Goal: Task Accomplishment & Management: Manage account settings

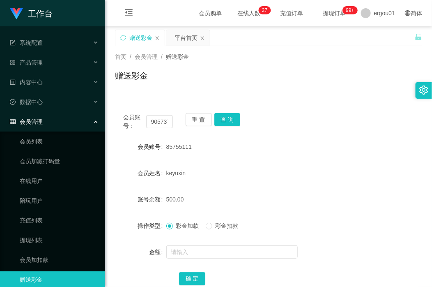
type input "90573738"
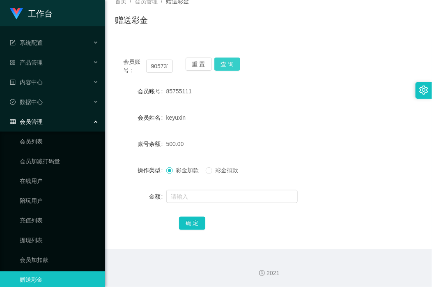
drag, startPoint x: 0, startPoint y: 0, endPoint x: 227, endPoint y: 62, distance: 235.5
click at [227, 62] on button "查 询" at bounding box center [228, 64] width 26 height 13
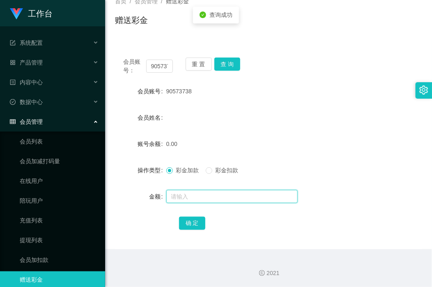
click at [206, 195] on input "text" at bounding box center [232, 196] width 132 height 13
type input "100"
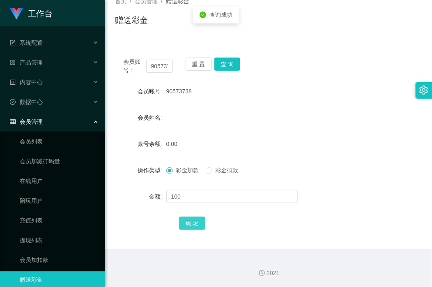
click at [200, 221] on button "确 定" at bounding box center [192, 223] width 26 height 13
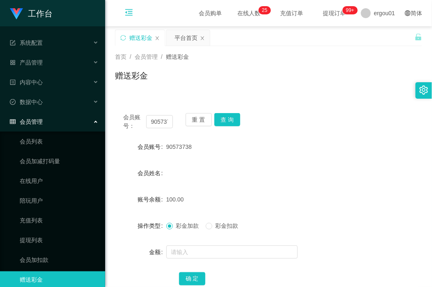
click at [124, 17] on icon "图标: menu-fold" at bounding box center [129, 13] width 28 height 26
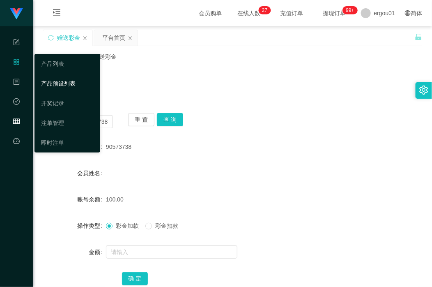
click at [79, 81] on link "产品预设列表" at bounding box center [67, 83] width 53 height 16
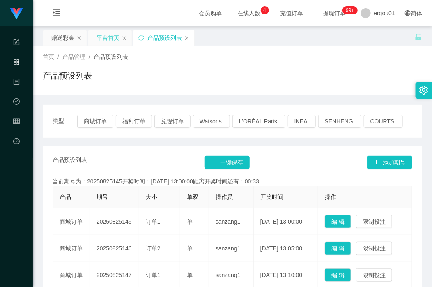
click at [101, 30] on div "平台首页" at bounding box center [108, 38] width 23 height 16
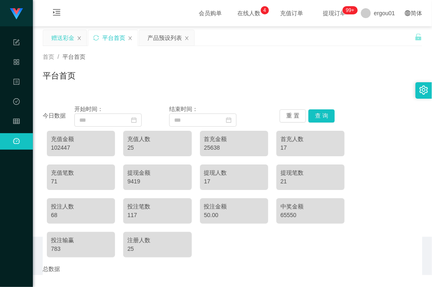
click at [72, 34] on div "赠送彩金" at bounding box center [62, 38] width 23 height 16
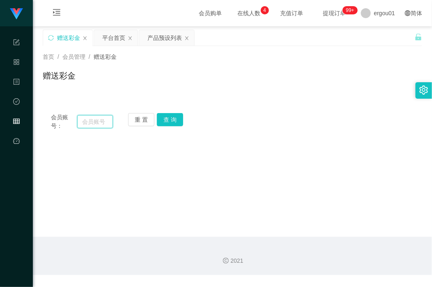
click at [107, 126] on input "text" at bounding box center [95, 121] width 36 height 13
paste input "90573738"
type input "90573738"
drag, startPoint x: 169, startPoint y: 117, endPoint x: 171, endPoint y: 122, distance: 5.0
click at [171, 117] on button "查 询" at bounding box center [170, 119] width 26 height 13
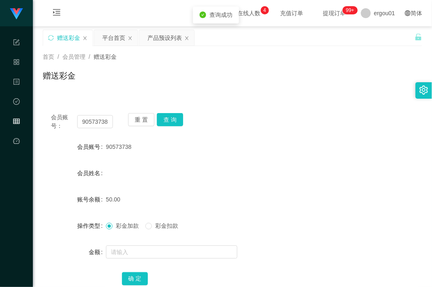
click at [157, 242] on form "会员账号 90573738 会员姓名 账号余额 50.00 操作类型 彩金加款 彩金扣款 金额 确 定" at bounding box center [233, 213] width 380 height 148
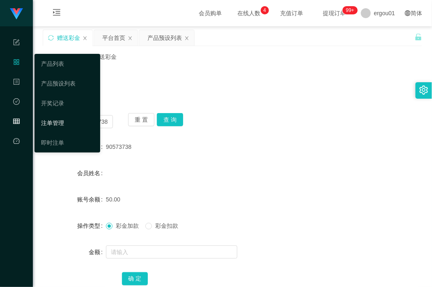
click at [61, 124] on link "注单管理" at bounding box center [67, 123] width 53 height 16
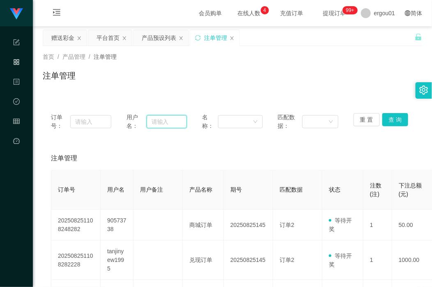
click at [153, 120] on input "text" at bounding box center [167, 121] width 41 height 13
paste input "90573738"
type input "90573738"
click at [389, 118] on button "查 询" at bounding box center [396, 119] width 26 height 13
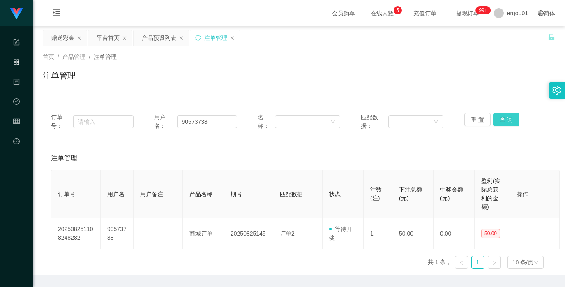
click at [432, 119] on button "查 询" at bounding box center [506, 119] width 26 height 13
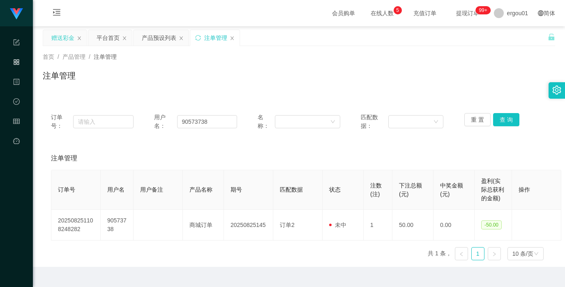
click at [65, 36] on div "赠送彩金" at bounding box center [62, 38] width 23 height 16
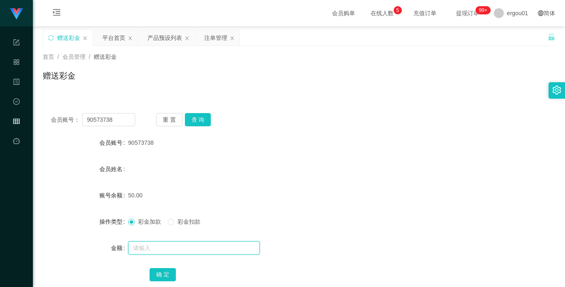
click at [135, 241] on input "text" at bounding box center [194, 247] width 132 height 13
type input "100"
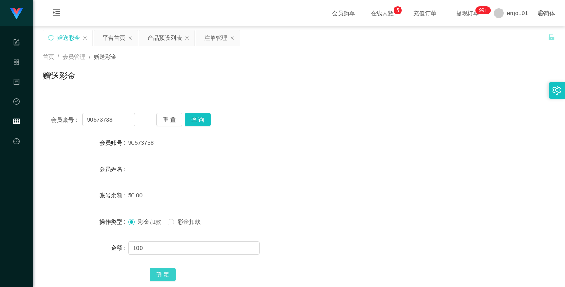
drag, startPoint x: 161, startPoint y: 270, endPoint x: 166, endPoint y: 268, distance: 5.2
click at [161, 270] on button "确 定" at bounding box center [163, 274] width 26 height 13
click at [118, 122] on input "90573738" at bounding box center [108, 119] width 53 height 13
paste input "85408434"
type input "85408434"
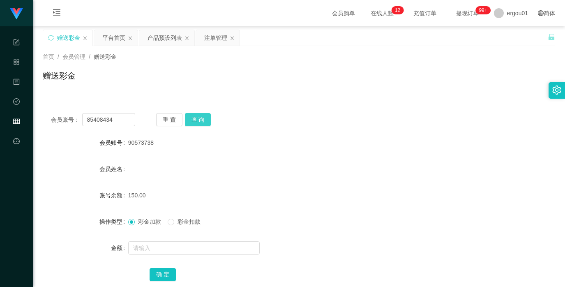
click at [200, 124] on button "查 询" at bounding box center [198, 119] width 26 height 13
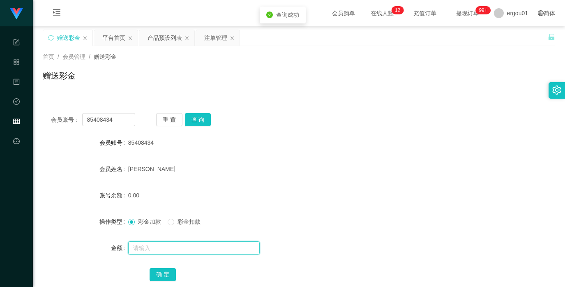
drag, startPoint x: 185, startPoint y: 242, endPoint x: 180, endPoint y: 246, distance: 6.4
click at [184, 242] on input "text" at bounding box center [194, 247] width 132 height 13
type input "500"
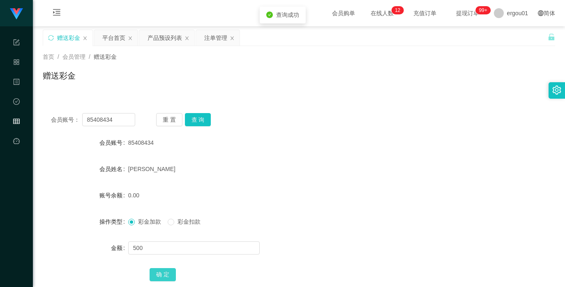
drag, startPoint x: 162, startPoint y: 276, endPoint x: 167, endPoint y: 271, distance: 6.4
click at [162, 276] on button "确 定" at bounding box center [163, 274] width 26 height 13
click at [272, 84] on div "赠送彩金" at bounding box center [299, 78] width 513 height 19
click at [120, 118] on input "85408434" at bounding box center [108, 119] width 53 height 13
paste input "moneyyy"
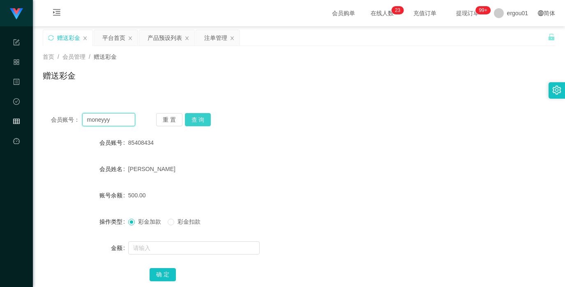
type input "moneyyy"
click at [200, 124] on button "查 询" at bounding box center [198, 119] width 26 height 13
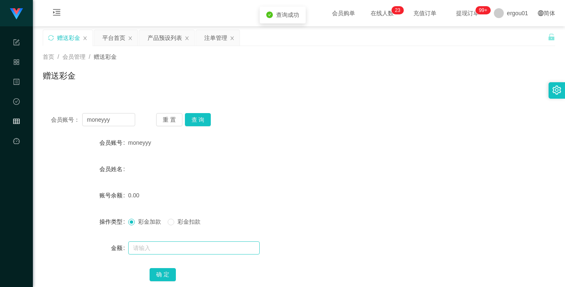
drag, startPoint x: 162, startPoint y: 237, endPoint x: 162, endPoint y: 245, distance: 7.8
click at [162, 245] on form "会员账号 moneyyy 会员姓名 账号余额 0.00 操作类型 彩金加款 彩金扣款 金额 确 定" at bounding box center [299, 208] width 513 height 148
click at [162, 245] on input "text" at bounding box center [194, 247] width 132 height 13
type input "100"
click at [166, 268] on button "确 定" at bounding box center [163, 274] width 26 height 13
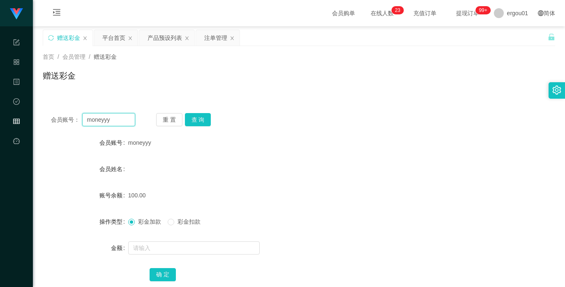
click at [115, 118] on input "moneyyy" at bounding box center [108, 119] width 53 height 13
click at [202, 118] on button "查 询" at bounding box center [198, 119] width 26 height 13
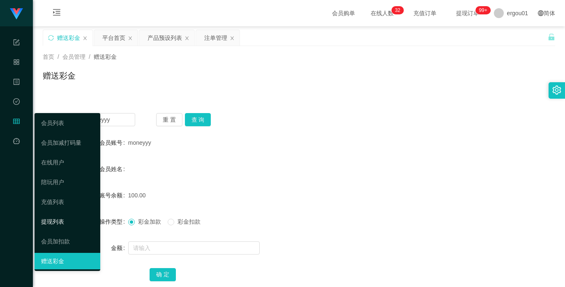
click at [58, 219] on link "提现列表" at bounding box center [67, 221] width 53 height 16
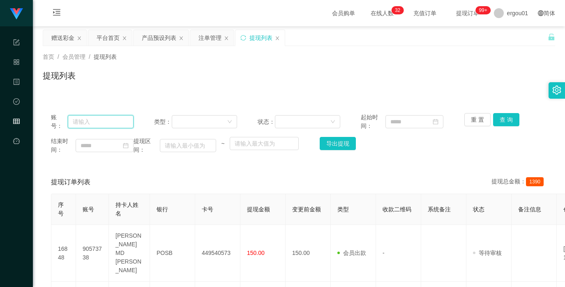
click at [103, 121] on input "text" at bounding box center [101, 121] width 66 height 13
paste input "90573738"
type input "90573738"
click at [432, 120] on button "查 询" at bounding box center [506, 119] width 26 height 13
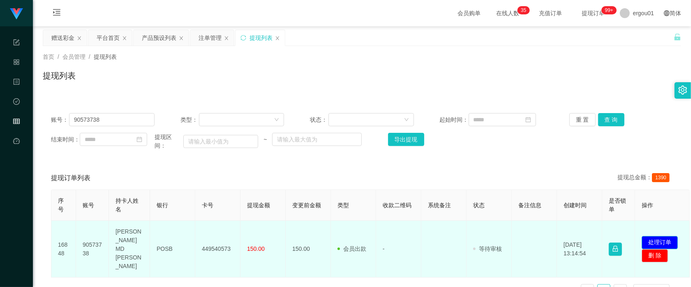
click at [432, 237] on button "处理订单" at bounding box center [660, 242] width 36 height 13
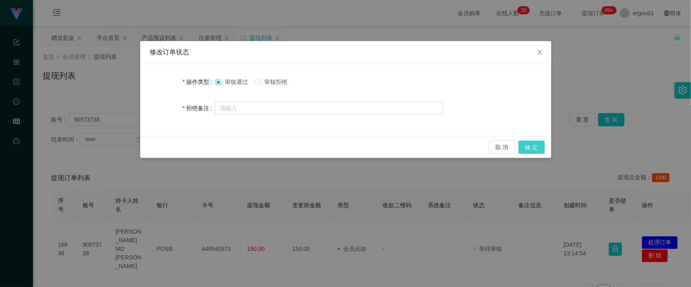
click at [432, 147] on button "确 定" at bounding box center [531, 147] width 26 height 13
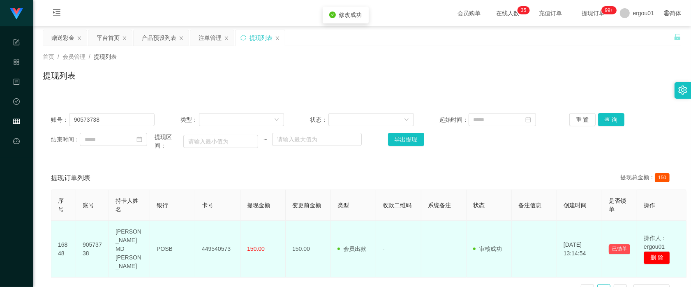
click at [216, 249] on td "449540573" at bounding box center [217, 249] width 45 height 57
drag, startPoint x: 112, startPoint y: 236, endPoint x: 262, endPoint y: 247, distance: 150.9
click at [262, 247] on tr "16848 90573738 [PERSON_NAME] MD ANAMOL POSB 449540573 150.00 150.00 会员出款 人工取款 -…" at bounding box center [368, 249] width 635 height 57
copy tr "[PERSON_NAME] MD ANAMOL POSB 449540573 150.00"
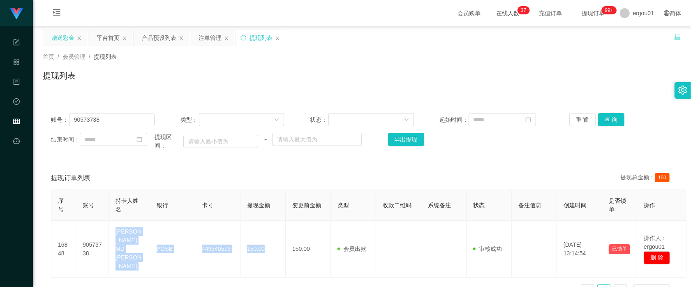
click at [59, 35] on div "赠送彩金" at bounding box center [62, 38] width 23 height 16
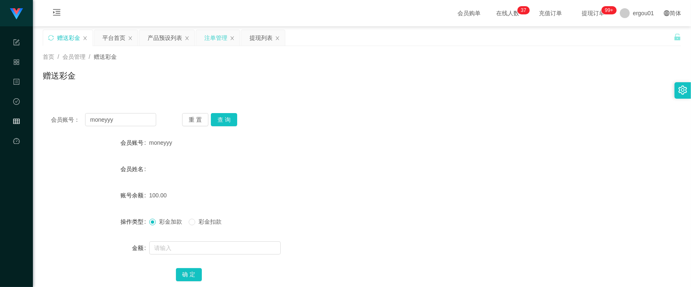
click at [210, 36] on div "注单管理" at bounding box center [215, 38] width 23 height 16
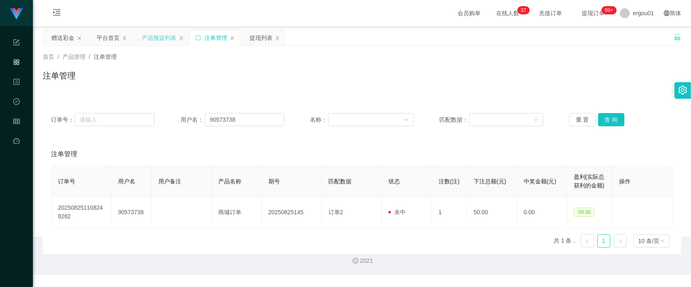
click at [148, 32] on div "产品预设列表" at bounding box center [159, 38] width 35 height 16
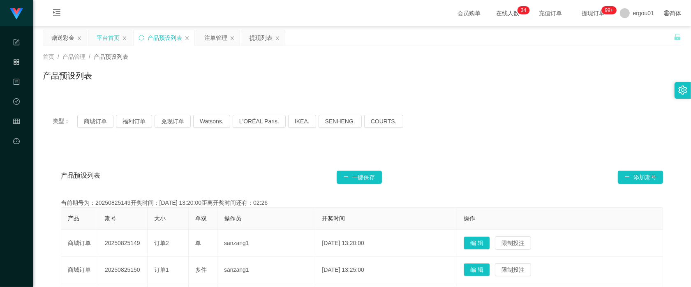
click at [108, 39] on div "平台首页" at bounding box center [108, 38] width 23 height 16
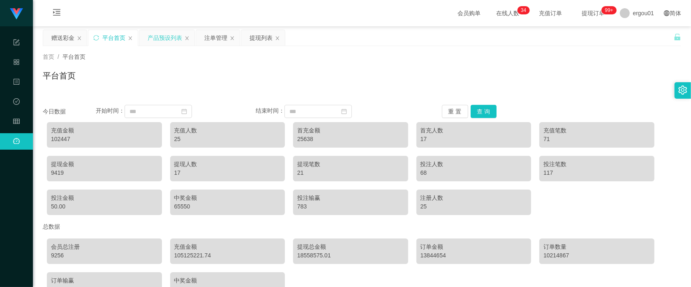
click at [151, 34] on div "产品预设列表" at bounding box center [165, 38] width 35 height 16
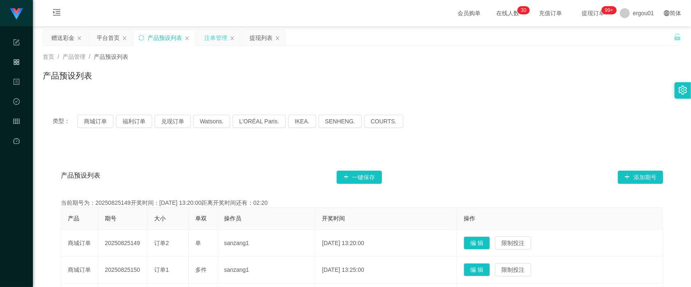
click at [216, 40] on div "注单管理" at bounding box center [215, 38] width 23 height 16
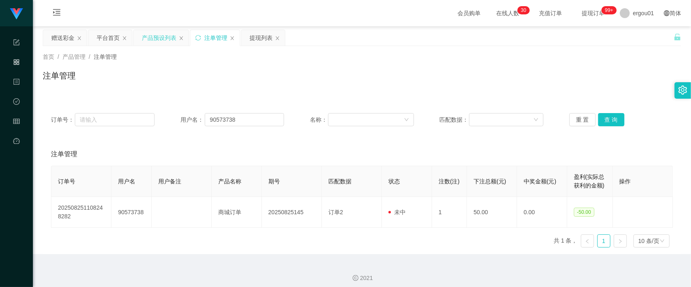
click at [159, 36] on div "产品预设列表" at bounding box center [159, 38] width 35 height 16
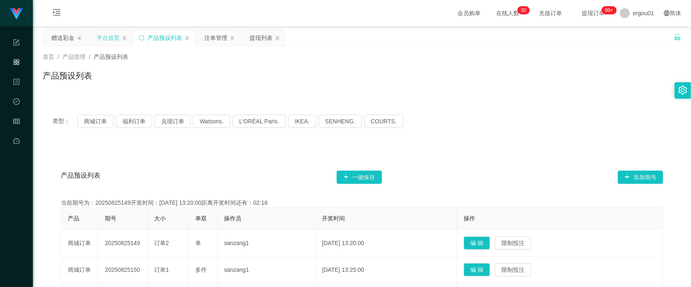
click at [99, 35] on div "平台首页" at bounding box center [108, 38] width 23 height 16
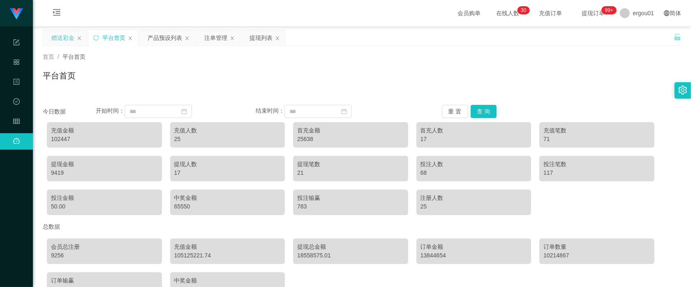
click at [65, 39] on div "赠送彩金" at bounding box center [62, 38] width 23 height 16
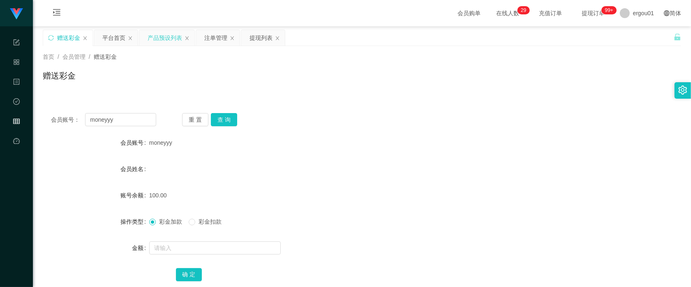
click at [170, 38] on div "产品预设列表" at bounding box center [165, 38] width 35 height 16
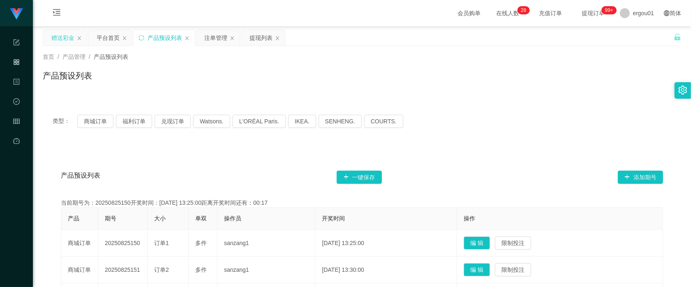
click at [72, 36] on div "赠送彩金" at bounding box center [62, 38] width 23 height 16
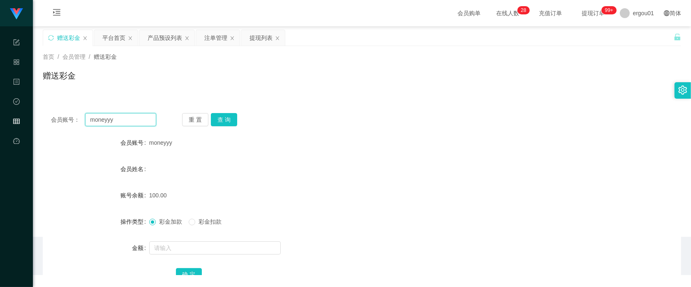
click at [135, 124] on input "moneyyy" at bounding box center [120, 119] width 71 height 13
paste input "85061969"
type input "85061969"
click at [226, 122] on button "查 询" at bounding box center [224, 119] width 26 height 13
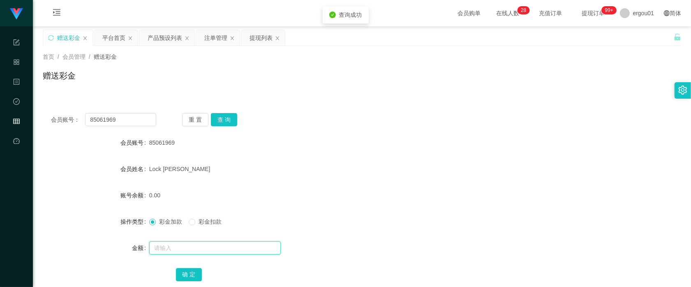
click at [178, 249] on input "text" at bounding box center [215, 247] width 132 height 13
drag, startPoint x: 202, startPoint y: 244, endPoint x: 42, endPoint y: 219, distance: 162.2
click at [43, 219] on form "会员账号 85061969 会员姓名 [PERSON_NAME] 账号余额 0.00 操作类型 彩金加款 彩金扣款 金额 2 确 定" at bounding box center [362, 208] width 638 height 148
type input "500"
click at [190, 271] on button "确 定" at bounding box center [189, 274] width 26 height 13
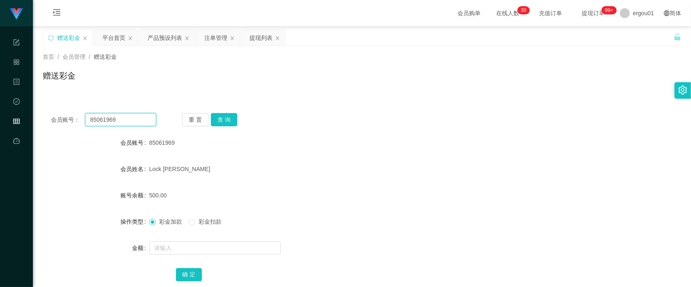
drag, startPoint x: 127, startPoint y: 125, endPoint x: 132, endPoint y: 123, distance: 5.9
click at [127, 125] on input "85061969" at bounding box center [120, 119] width 71 height 13
paste input "moneyyy"
type input "moneyyy"
click at [220, 122] on button "查 询" at bounding box center [224, 119] width 26 height 13
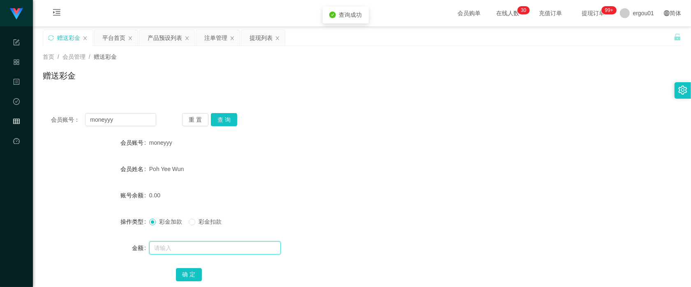
click at [178, 247] on input "text" at bounding box center [215, 247] width 132 height 13
drag, startPoint x: 266, startPoint y: 37, endPoint x: 264, endPoint y: 43, distance: 6.0
click at [266, 36] on div "提现列表" at bounding box center [261, 38] width 23 height 16
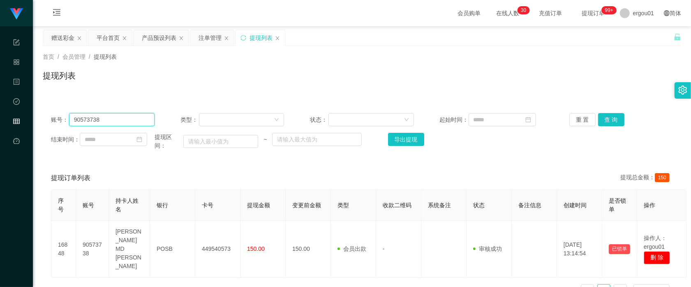
click at [143, 122] on input "90573738" at bounding box center [112, 119] width 86 height 13
paste input "moneyyy"
type input "moneyyy"
click at [432, 116] on button "查 询" at bounding box center [611, 119] width 26 height 13
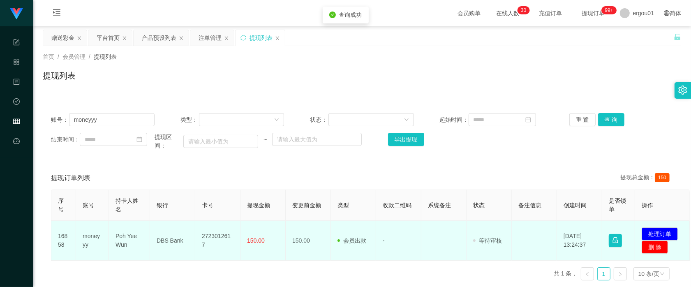
click at [432, 235] on td "发起代付 处理订单 删 除" at bounding box center [662, 241] width 55 height 40
click at [432, 234] on button "处理订单" at bounding box center [660, 233] width 36 height 13
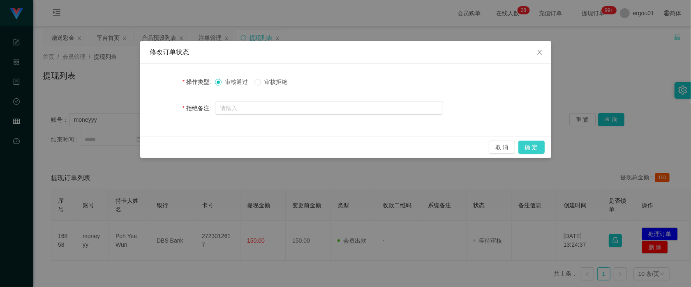
click at [432, 146] on button "确 定" at bounding box center [531, 147] width 26 height 13
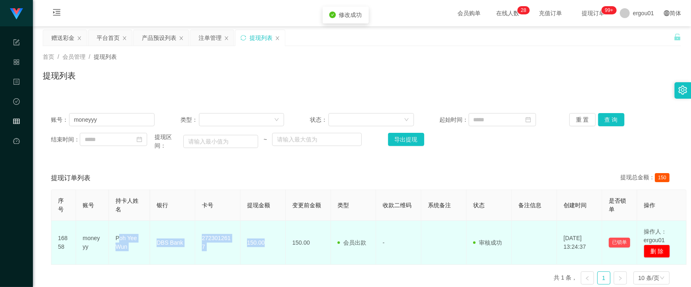
drag, startPoint x: 118, startPoint y: 235, endPoint x: 266, endPoint y: 247, distance: 148.5
click at [266, 247] on tr "16858 moneyyy Poh Yee Wun DBS Bank 2723012617 150.00 150.00 会员出款 人工取款 - 审核驳回 审核…" at bounding box center [368, 243] width 635 height 44
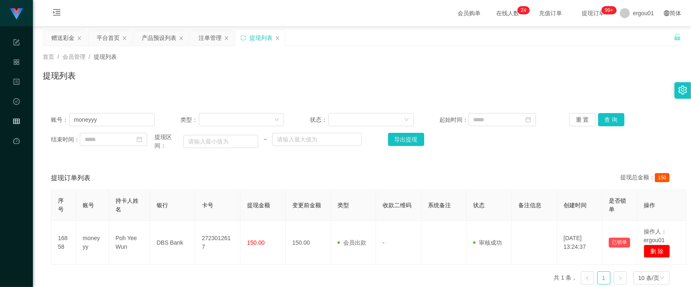
click at [104, 70] on div "提现列表" at bounding box center [362, 78] width 638 height 19
